Goal: Task Accomplishment & Management: Manage account settings

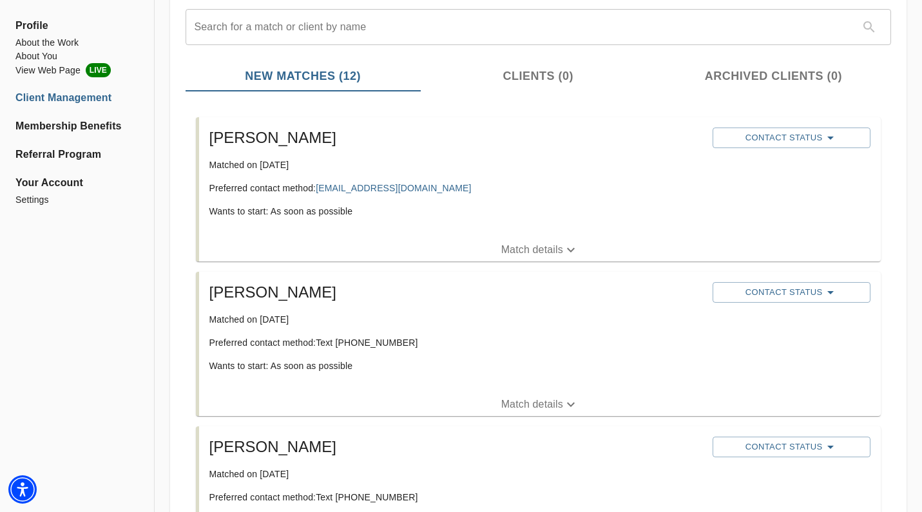
scroll to position [146, 0]
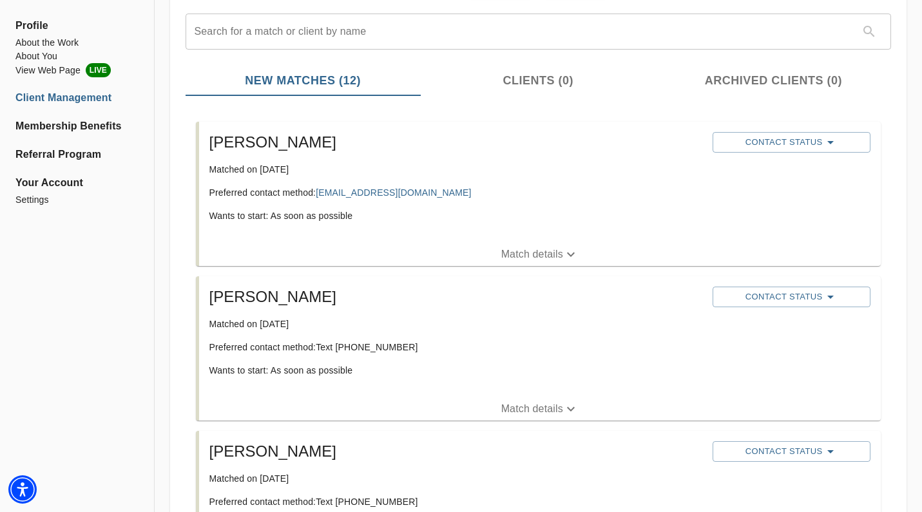
click at [376, 345] on p "Preferred contact method: Text (720) 353-1870" at bounding box center [456, 347] width 494 height 13
click at [396, 351] on p "Preferred contact method: Text (720) 353-1870" at bounding box center [456, 347] width 494 height 13
drag, startPoint x: 402, startPoint y: 349, endPoint x: 340, endPoint y: 349, distance: 61.9
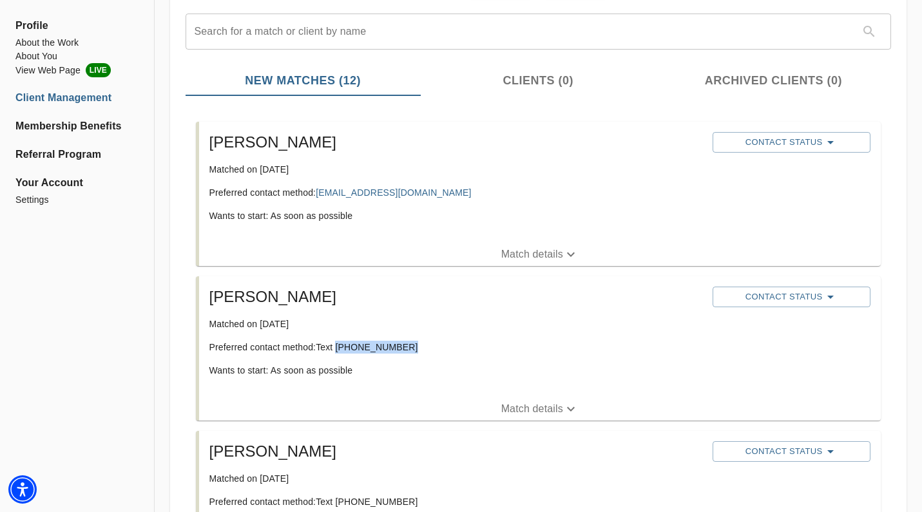
click at [340, 349] on p "Preferred contact method: Text (720) 353-1870" at bounding box center [456, 347] width 494 height 13
copy p "720) 353-1870"
drag, startPoint x: 362, startPoint y: 349, endPoint x: 295, endPoint y: 2, distance: 354.0
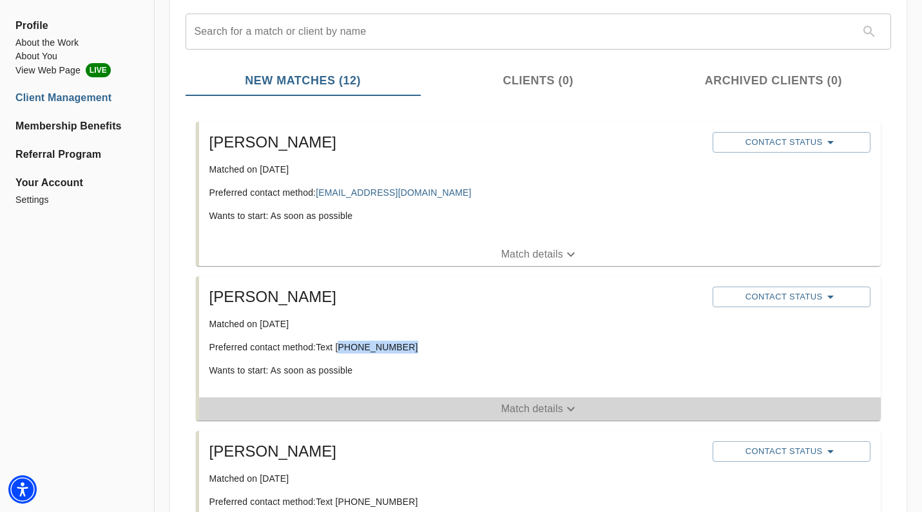
click at [503, 401] on button "Match details" at bounding box center [540, 409] width 682 height 23
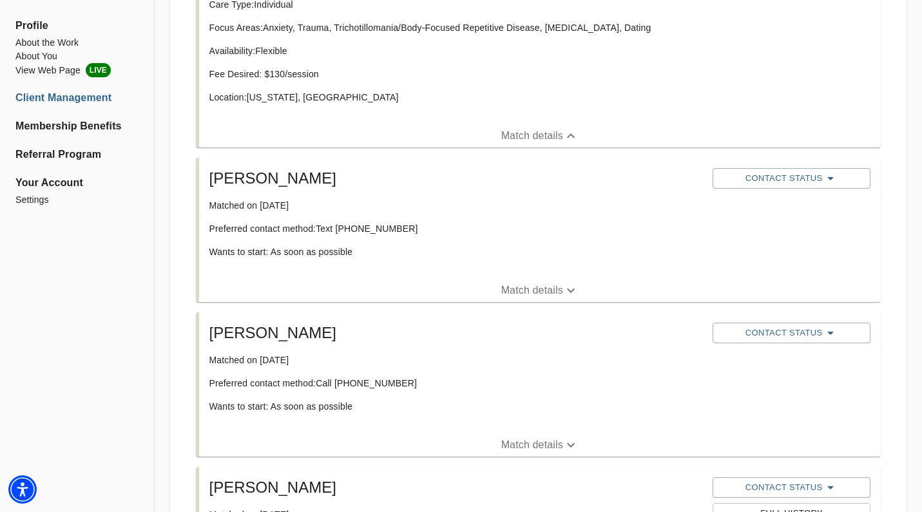
scroll to position [534, 0]
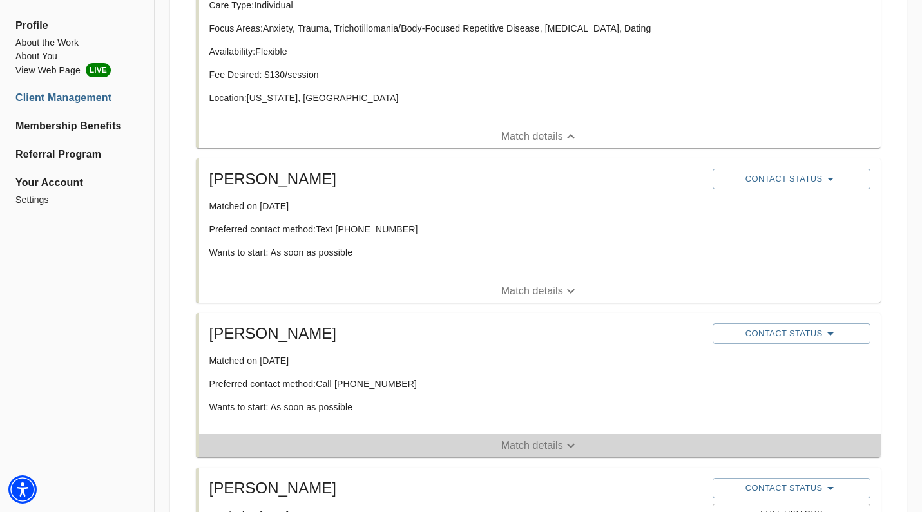
click at [450, 445] on span "Match details" at bounding box center [540, 445] width 682 height 15
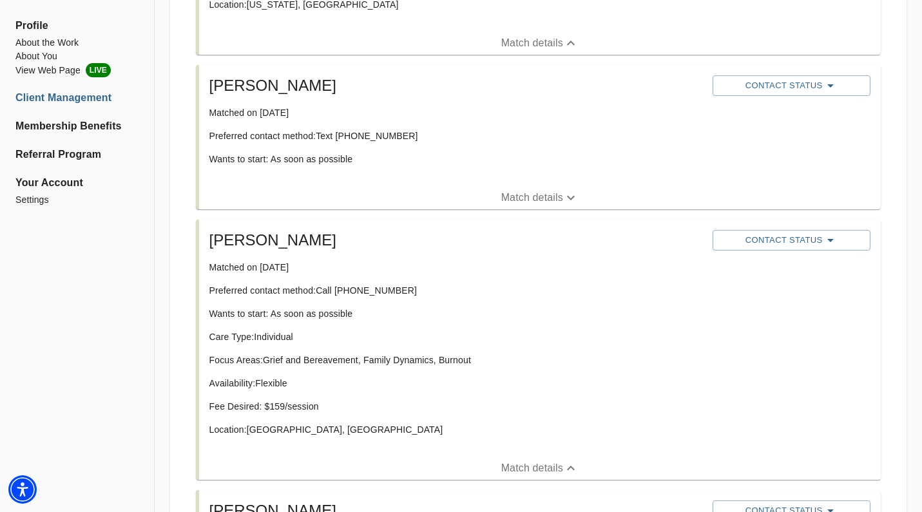
scroll to position [627, 0]
click at [504, 197] on p "Match details" at bounding box center [532, 198] width 62 height 15
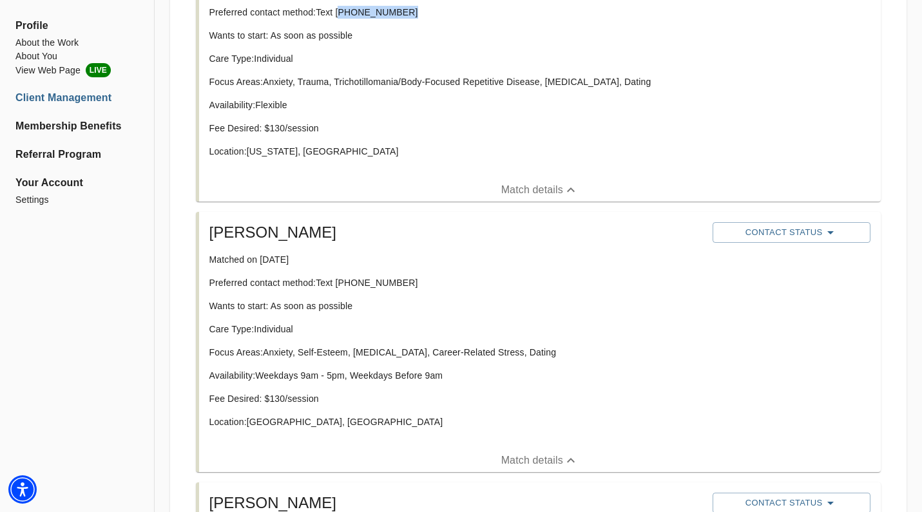
scroll to position [480, 0]
drag, startPoint x: 402, startPoint y: 284, endPoint x: 341, endPoint y: 282, distance: 60.6
click at [341, 284] on p "Preferred contact method: Text (718) 916-5794" at bounding box center [456, 283] width 494 height 13
copy p "718) 916-5794"
drag, startPoint x: 361, startPoint y: 281, endPoint x: 344, endPoint y: 6, distance: 275.8
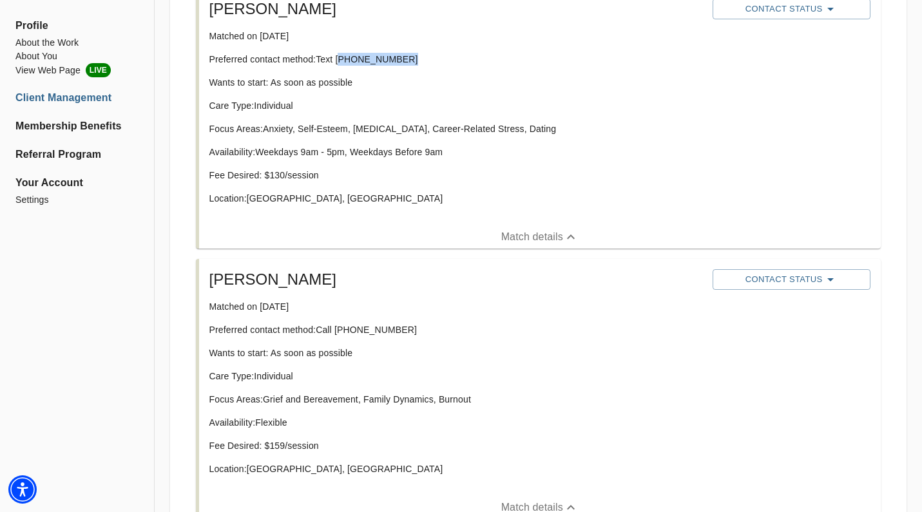
scroll to position [797, 0]
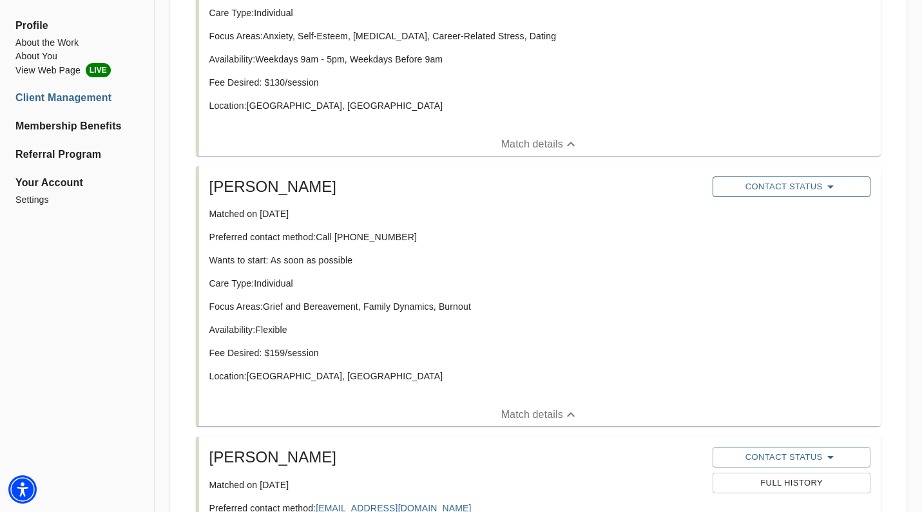
click at [792, 178] on button "Contact Status" at bounding box center [792, 187] width 158 height 21
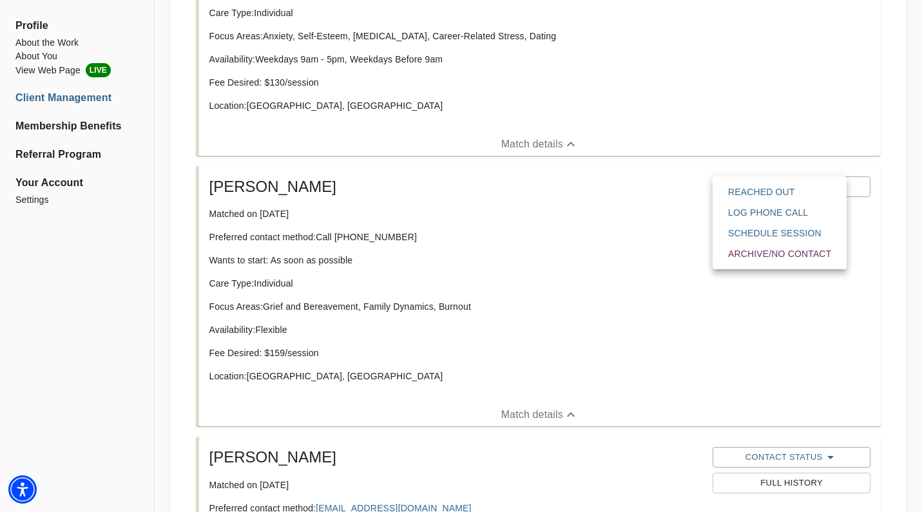
click at [788, 192] on span "Reached Out" at bounding box center [779, 192] width 103 height 13
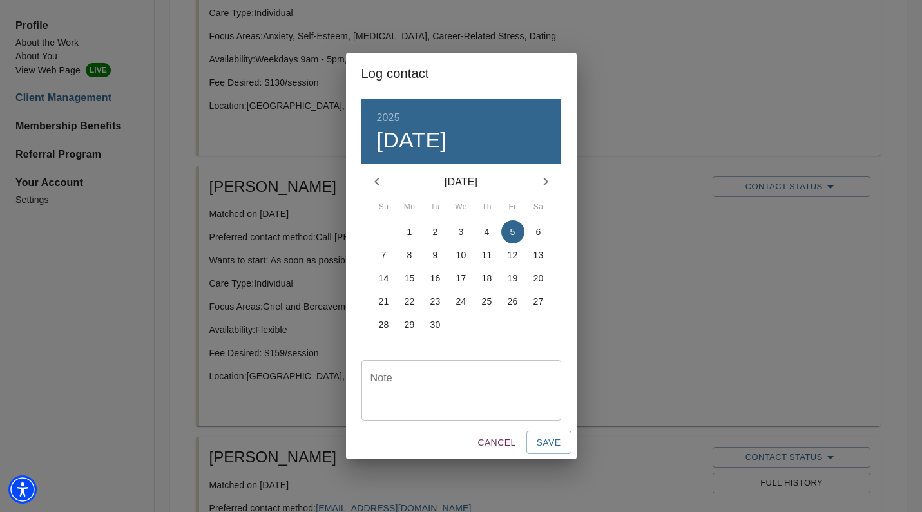
click at [463, 230] on p "3" at bounding box center [461, 232] width 5 height 13
click at [557, 448] on span "Save" at bounding box center [549, 443] width 24 height 16
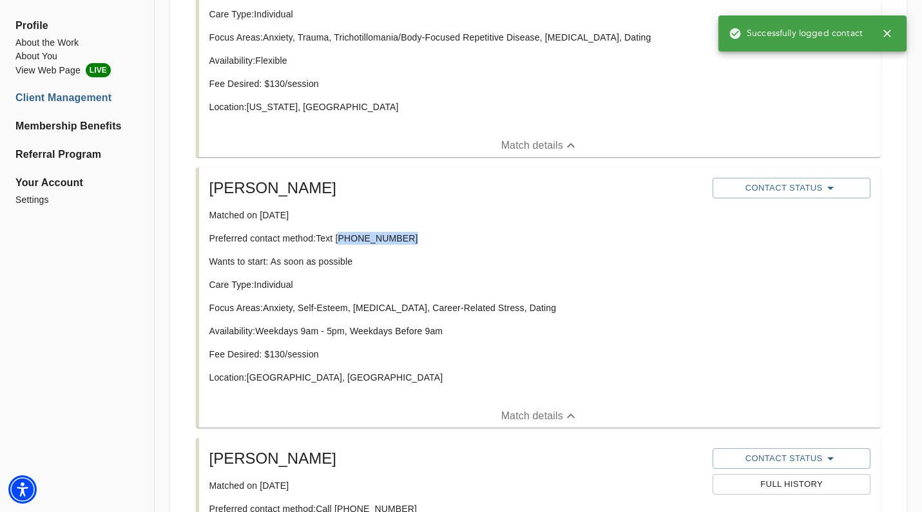
scroll to position [489, 0]
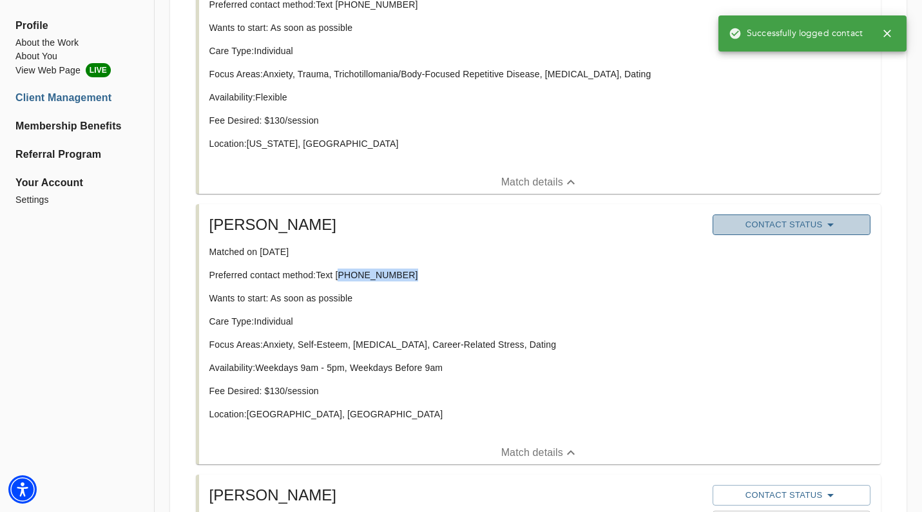
click at [786, 224] on span "Contact Status" at bounding box center [791, 224] width 145 height 15
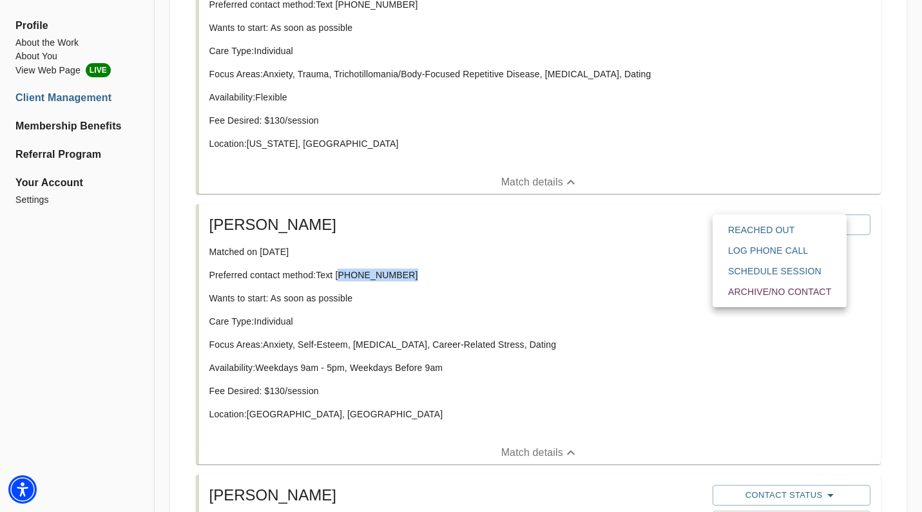
click at [783, 231] on span "Reached Out" at bounding box center [779, 230] width 103 height 13
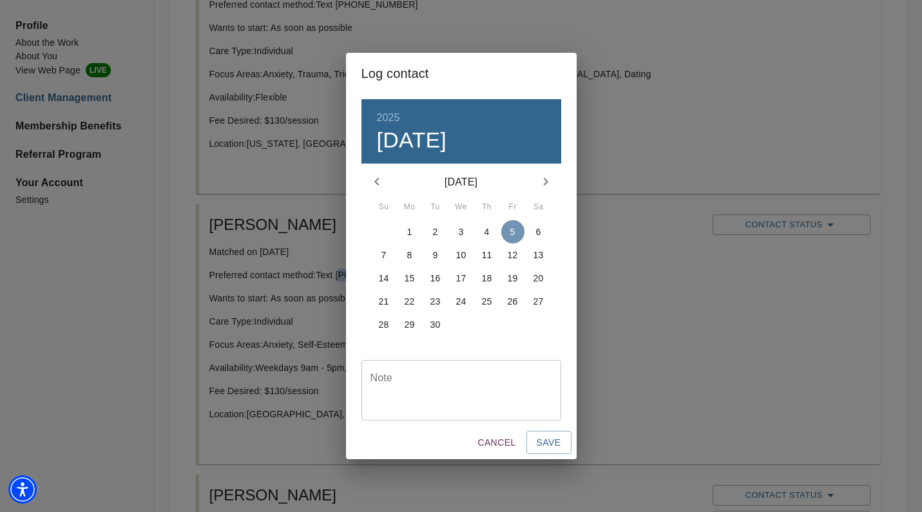
click at [516, 232] on span "5" at bounding box center [512, 232] width 23 height 13
click at [547, 447] on span "Save" at bounding box center [549, 443] width 24 height 16
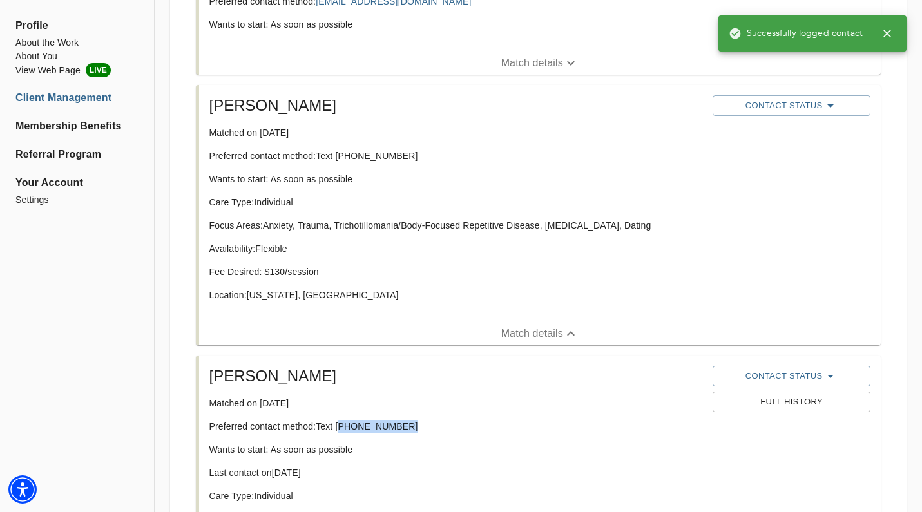
scroll to position [246, 0]
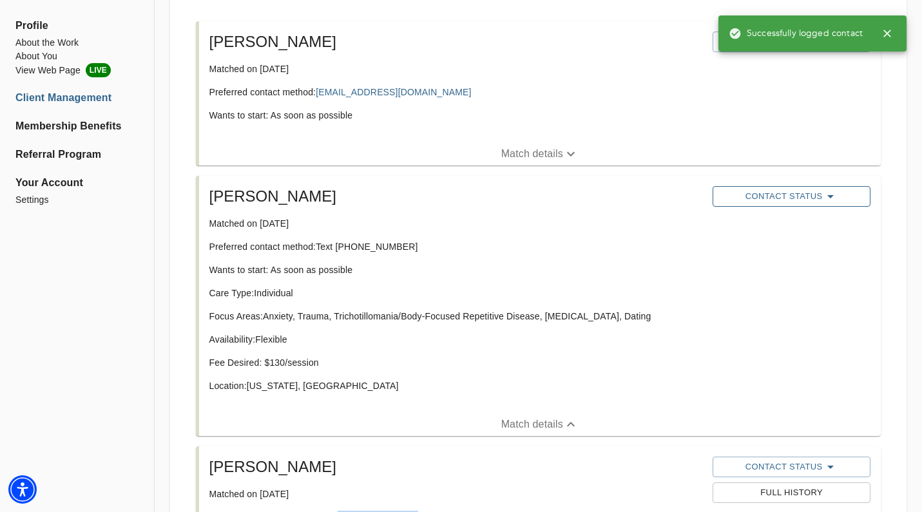
click at [779, 200] on span "Contact Status" at bounding box center [791, 196] width 145 height 15
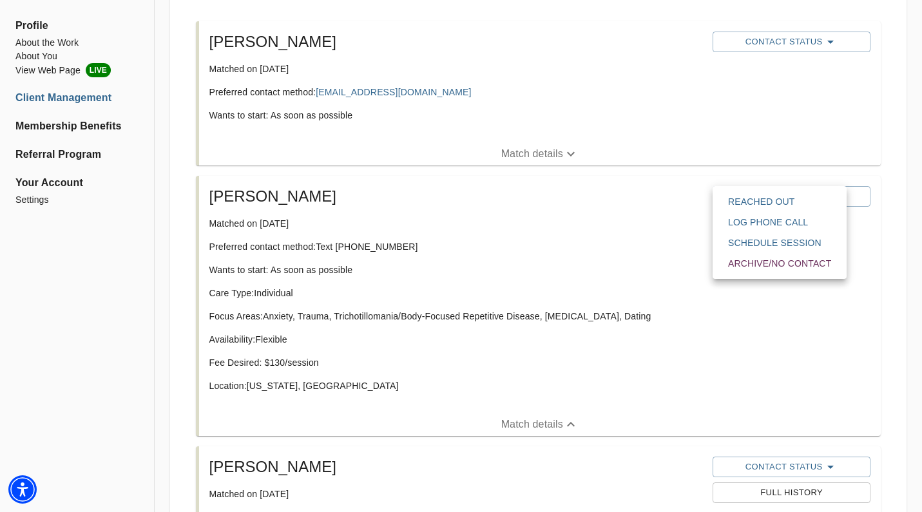
click at [781, 205] on span "Reached Out" at bounding box center [779, 201] width 103 height 13
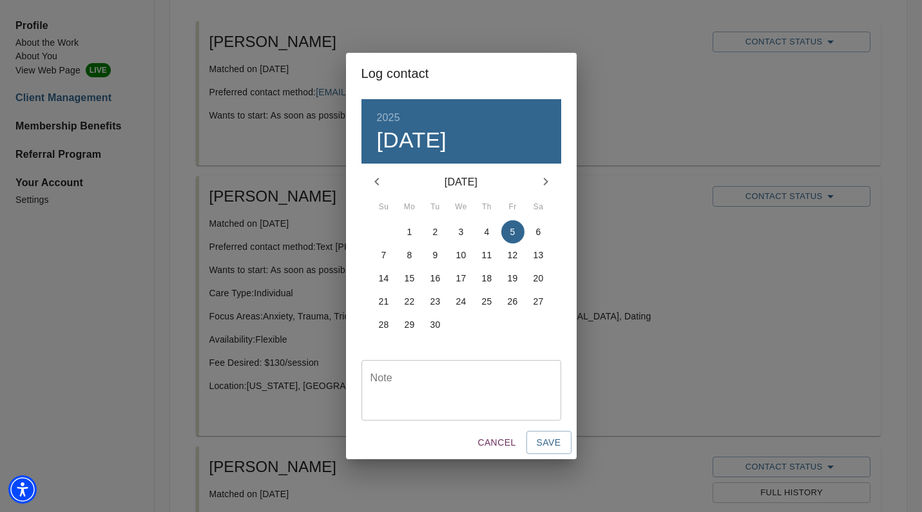
click at [487, 232] on p "4" at bounding box center [487, 232] width 5 height 13
click at [546, 448] on span "Save" at bounding box center [549, 443] width 24 height 16
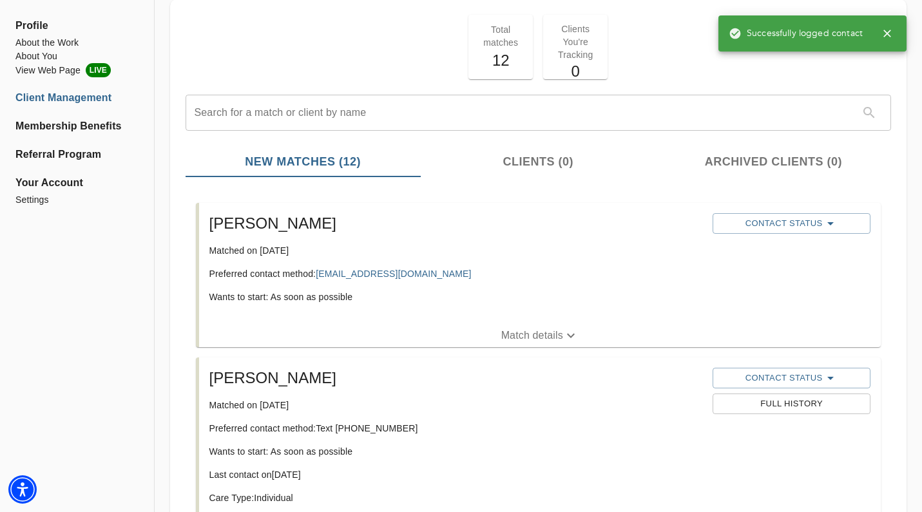
scroll to position [56, 0]
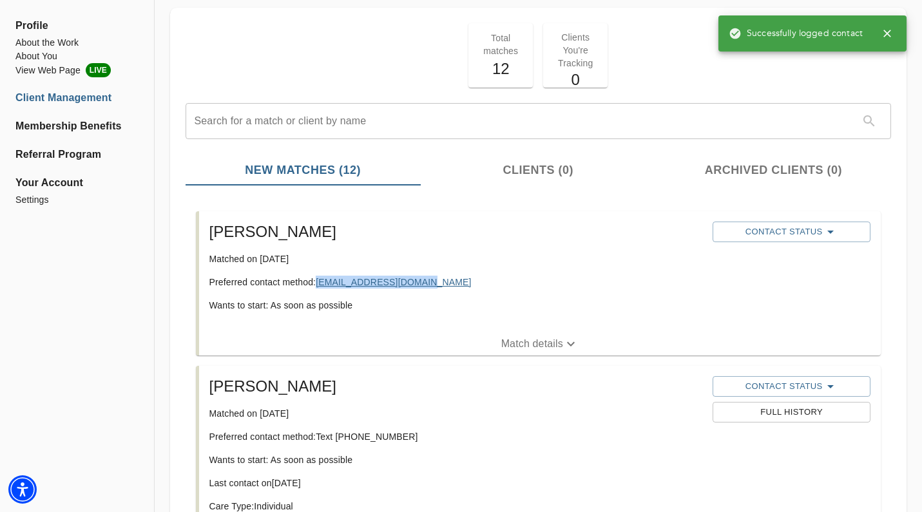
copy link "Careyawhalen@gmail.com"
click at [517, 348] on p "Match details" at bounding box center [532, 343] width 62 height 15
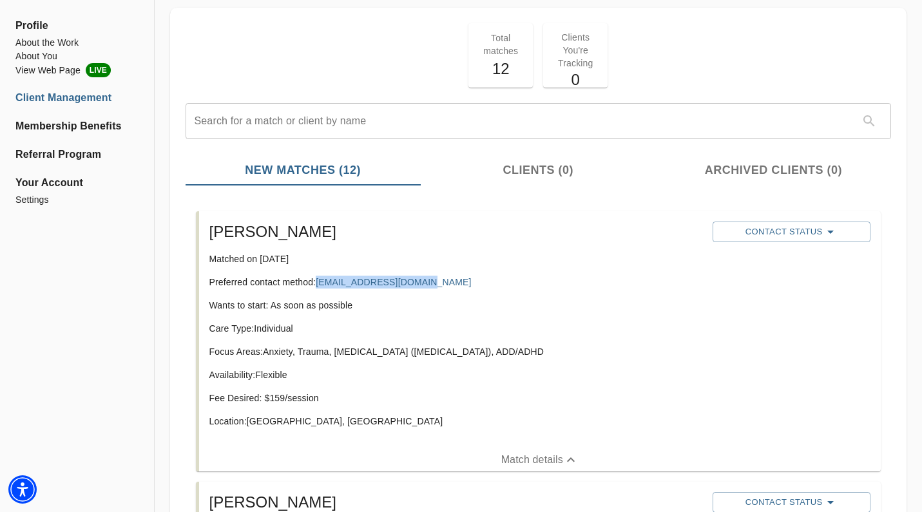
click at [773, 228] on span "Contact Status" at bounding box center [791, 231] width 145 height 15
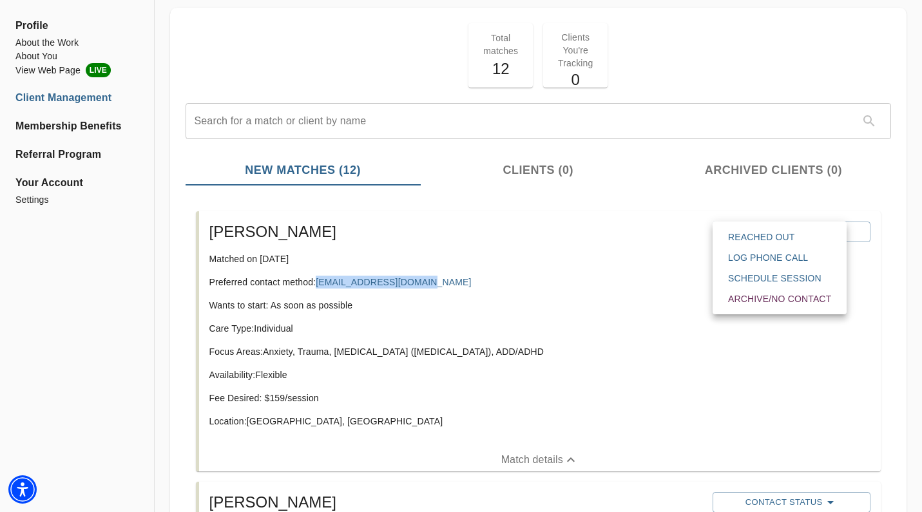
click at [778, 240] on span "Reached Out" at bounding box center [779, 237] width 103 height 13
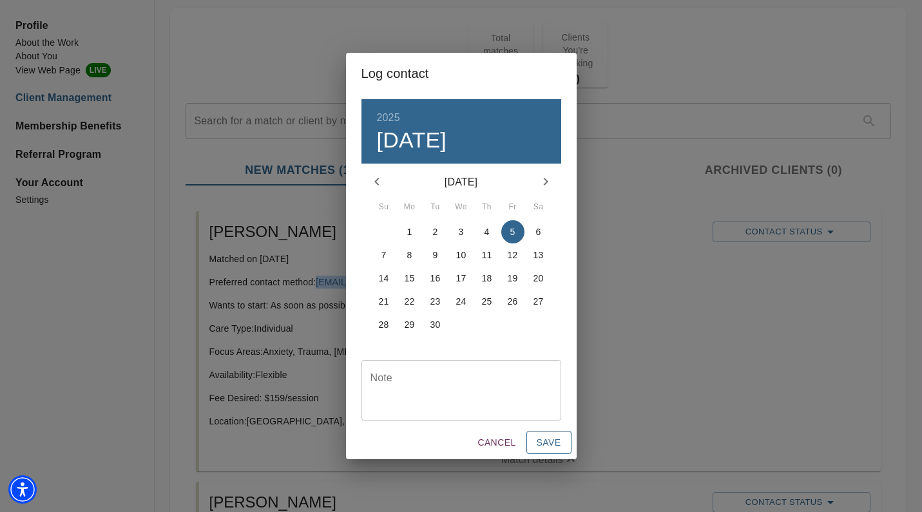
click at [558, 446] on span "Save" at bounding box center [549, 443] width 24 height 16
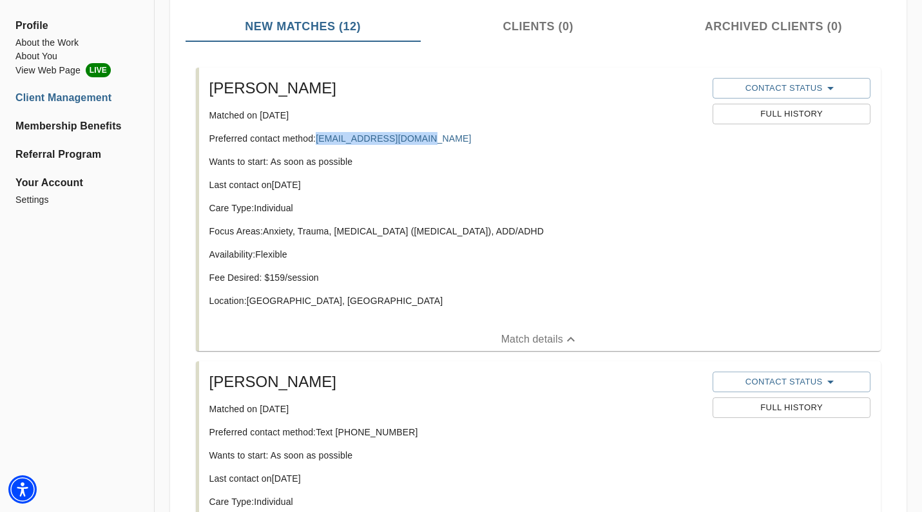
scroll to position [0, 0]
